Goal: Transaction & Acquisition: Purchase product/service

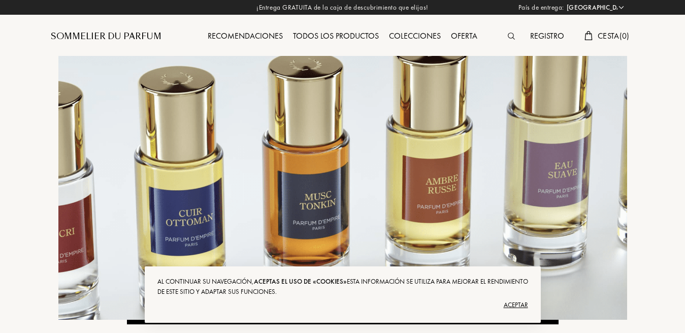
select select "ES"
click at [518, 305] on div "Aceptar" at bounding box center [342, 305] width 371 height 16
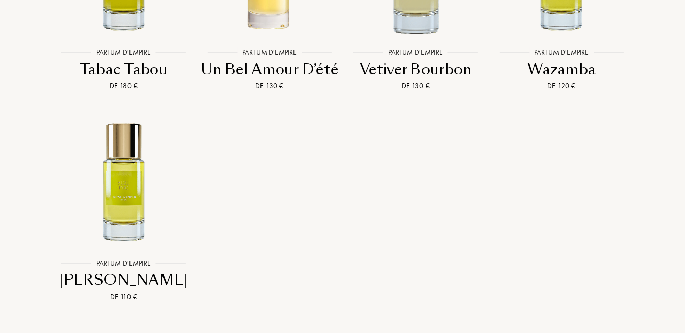
scroll to position [3267, 0]
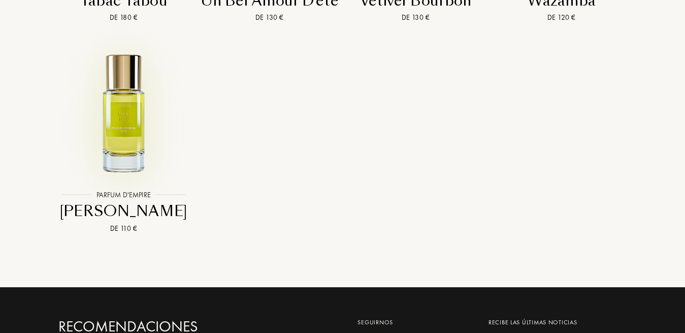
click at [126, 152] on img at bounding box center [124, 113] width 132 height 132
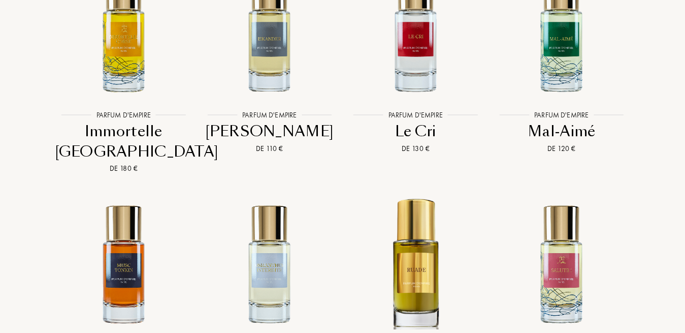
scroll to position [2643, 0]
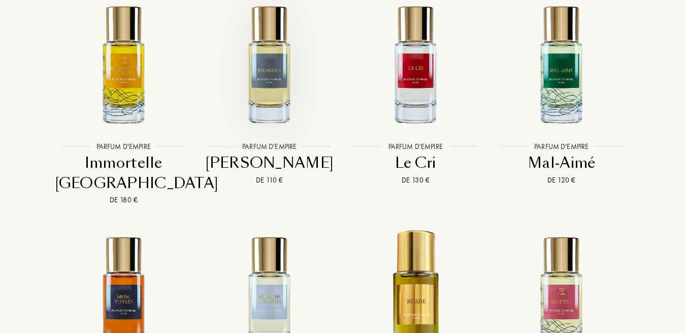
click at [270, 104] on img at bounding box center [270, 64] width 132 height 132
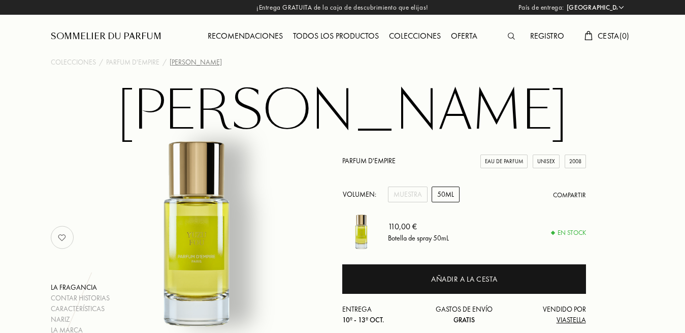
select select "ES"
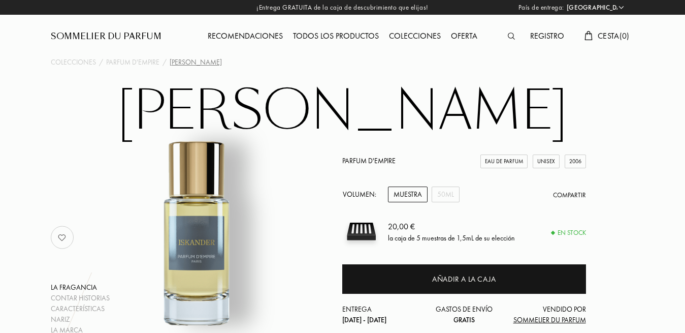
select select "ES"
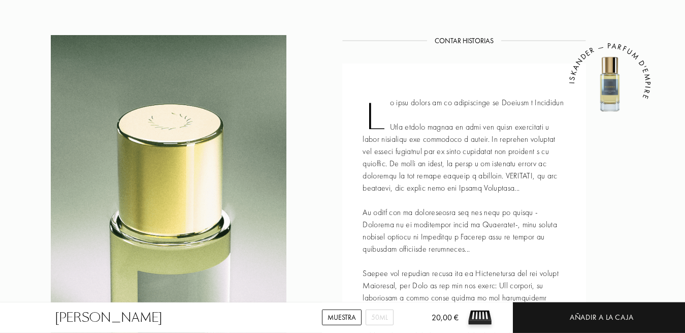
scroll to position [366, 0]
